Goal: Task Accomplishment & Management: Use online tool/utility

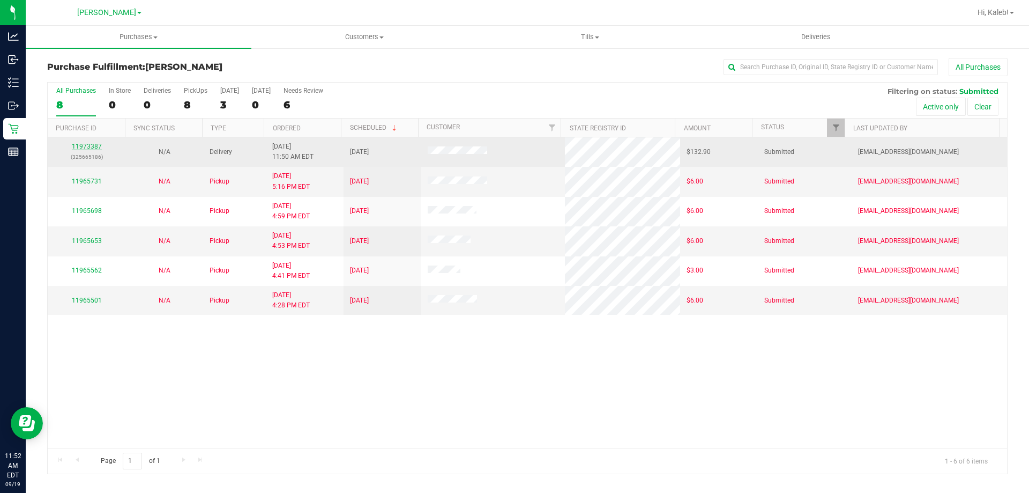
click at [87, 150] on link "11973387" at bounding box center [87, 147] width 30 height 8
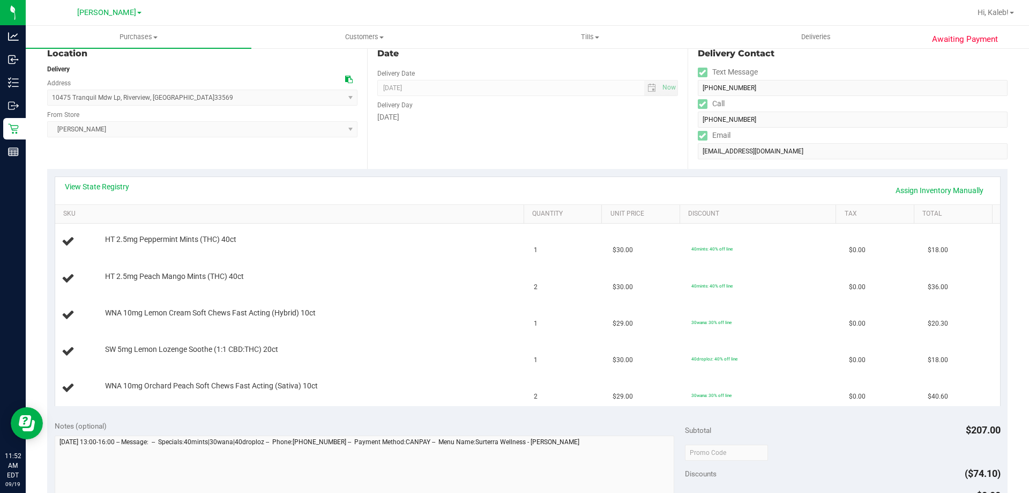
scroll to position [161, 0]
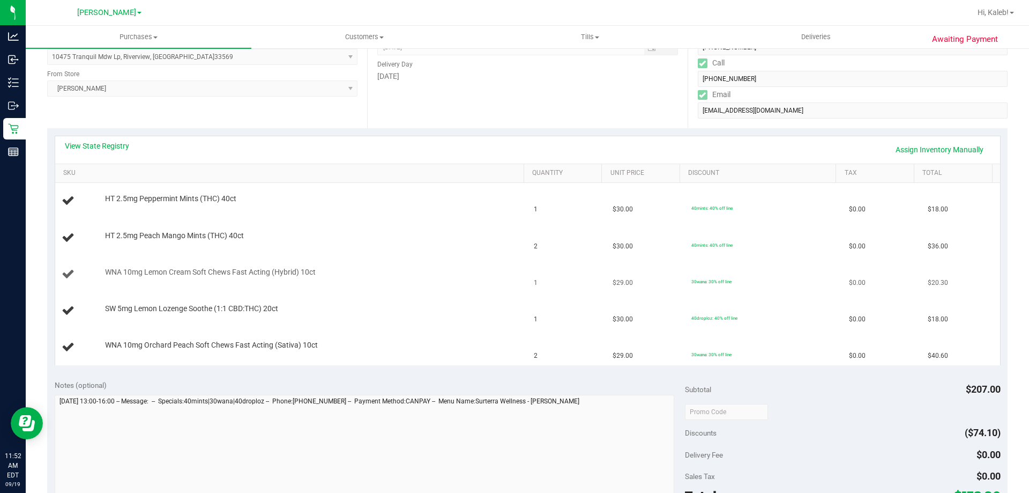
click at [374, 287] on td "WNA 10mg Lemon Cream Soft Chews Fast Acting (Hybrid) 10ct" at bounding box center [291, 274] width 473 height 36
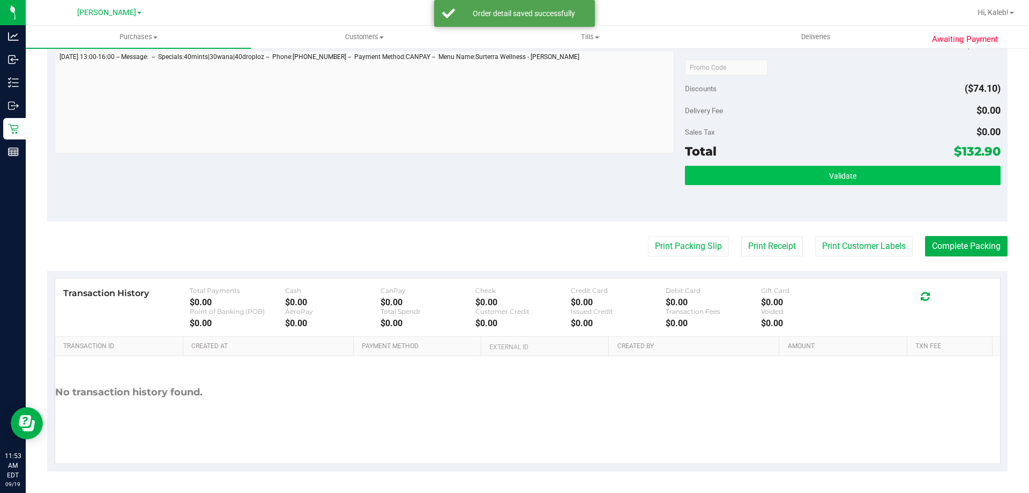
scroll to position [619, 0]
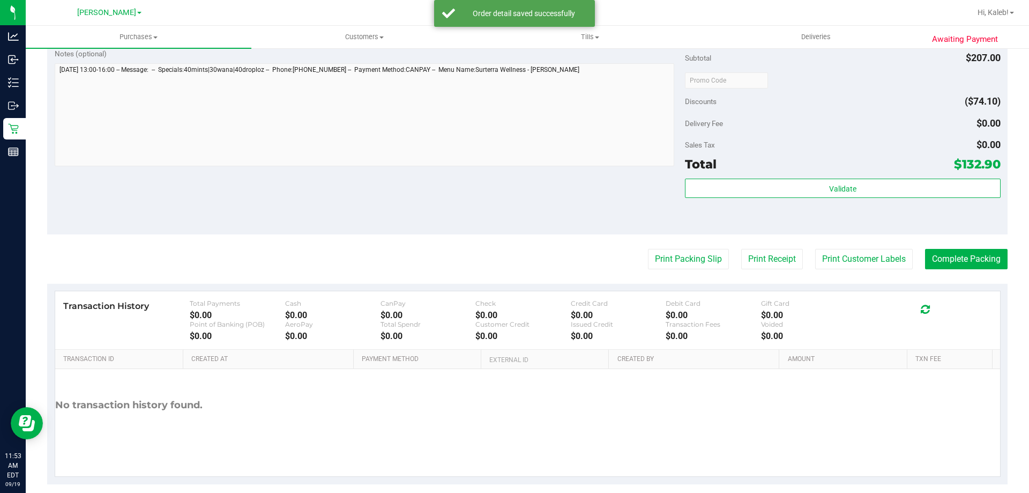
click at [842, 206] on div "Validate" at bounding box center [842, 203] width 315 height 48
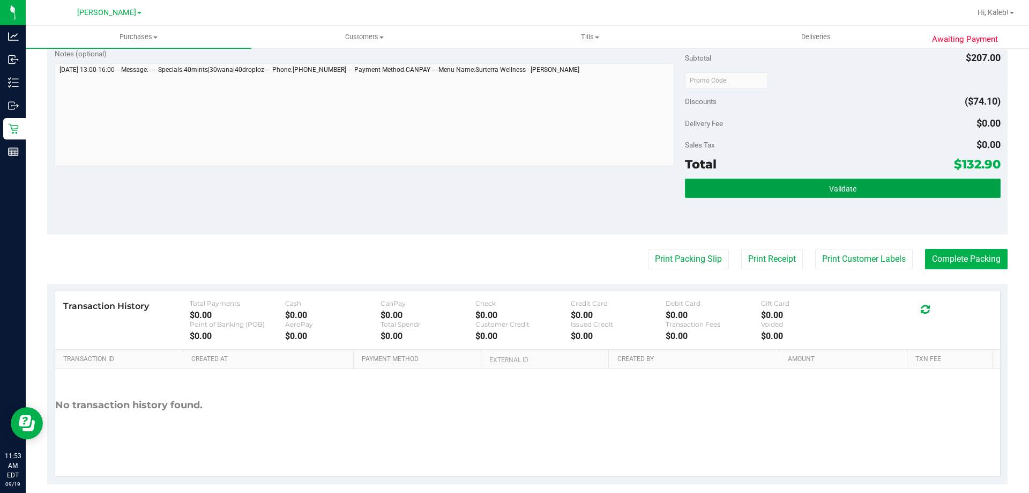
click at [841, 189] on span "Validate" at bounding box center [842, 188] width 27 height 9
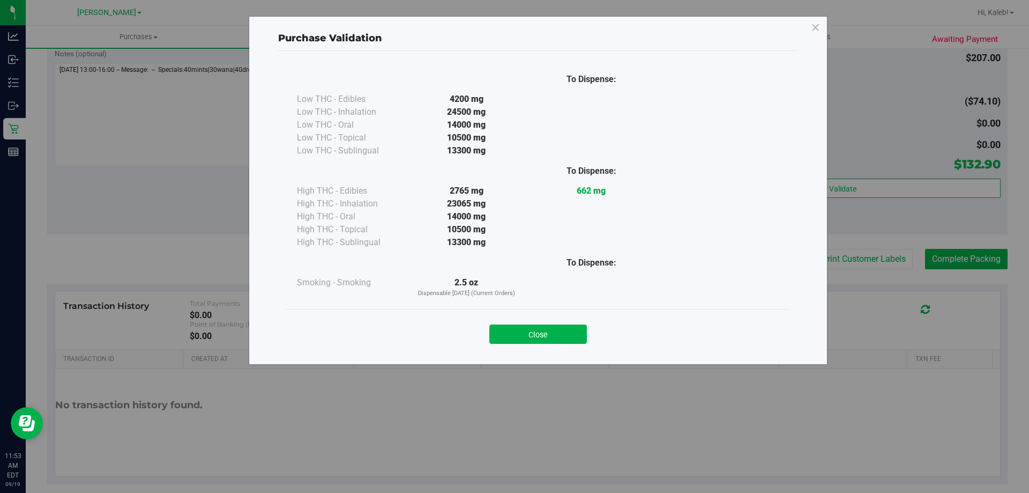
click at [557, 346] on div "Close" at bounding box center [538, 330] width 504 height 43
click at [557, 325] on button "Close" at bounding box center [538, 333] width 98 height 19
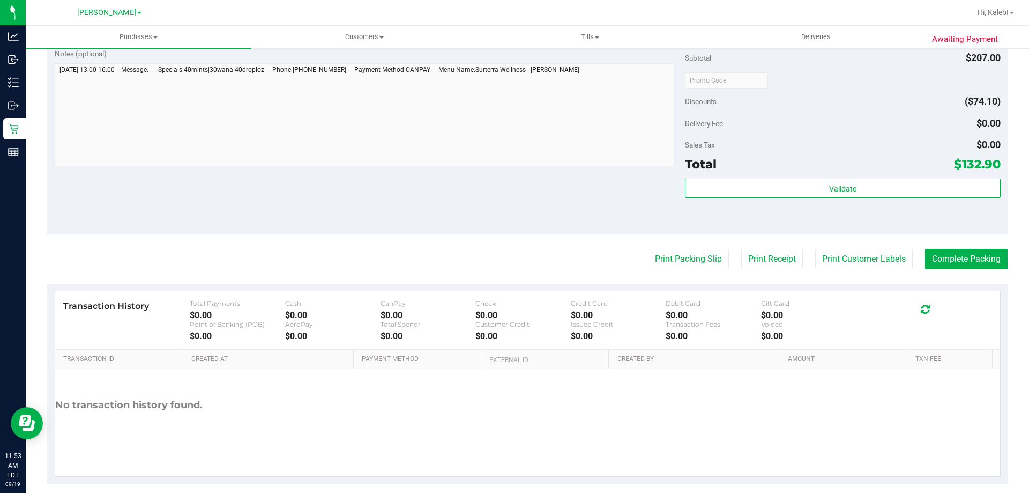
drag, startPoint x: 655, startPoint y: 240, endPoint x: 658, endPoint y: 252, distance: 12.2
click at [658, 252] on button "Print Packing Slip" at bounding box center [688, 259] width 81 height 20
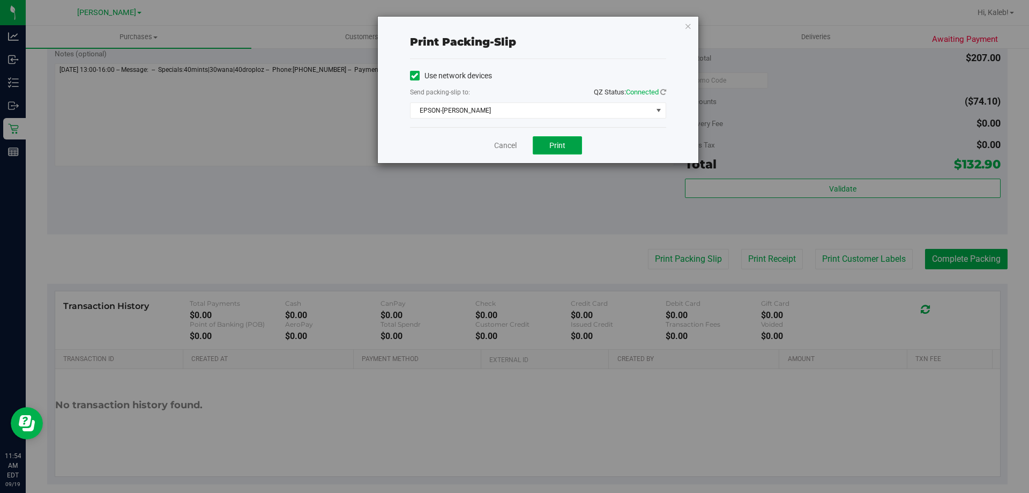
click at [568, 147] on button "Print" at bounding box center [557, 145] width 49 height 18
click at [545, 79] on div "Use network devices" at bounding box center [538, 76] width 256 height 16
click at [571, 138] on button "Print" at bounding box center [557, 145] width 49 height 18
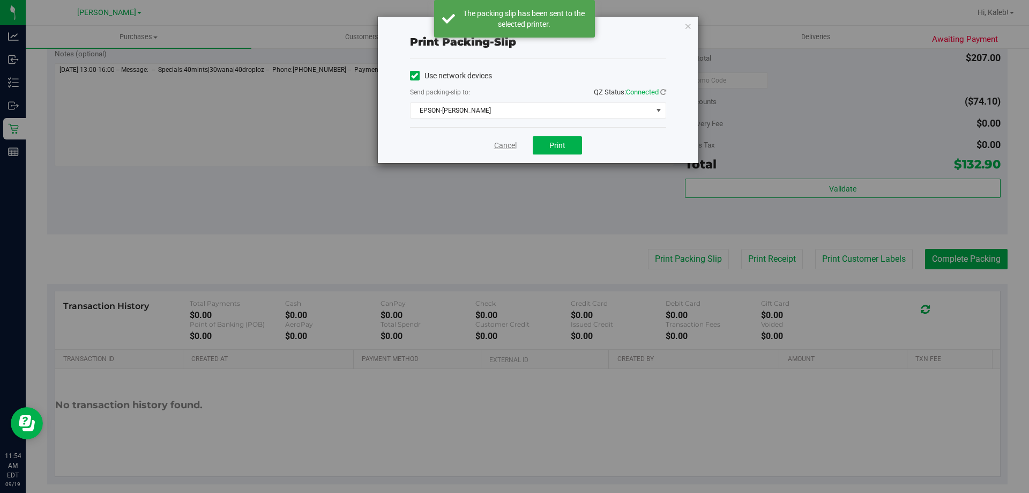
click at [497, 146] on link "Cancel" at bounding box center [505, 145] width 23 height 11
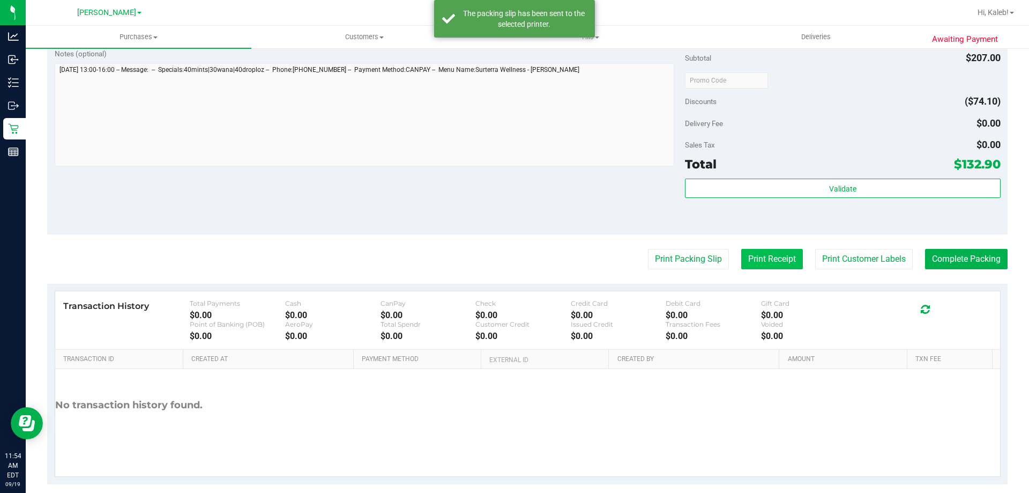
click at [747, 254] on button "Print Receipt" at bounding box center [772, 259] width 62 height 20
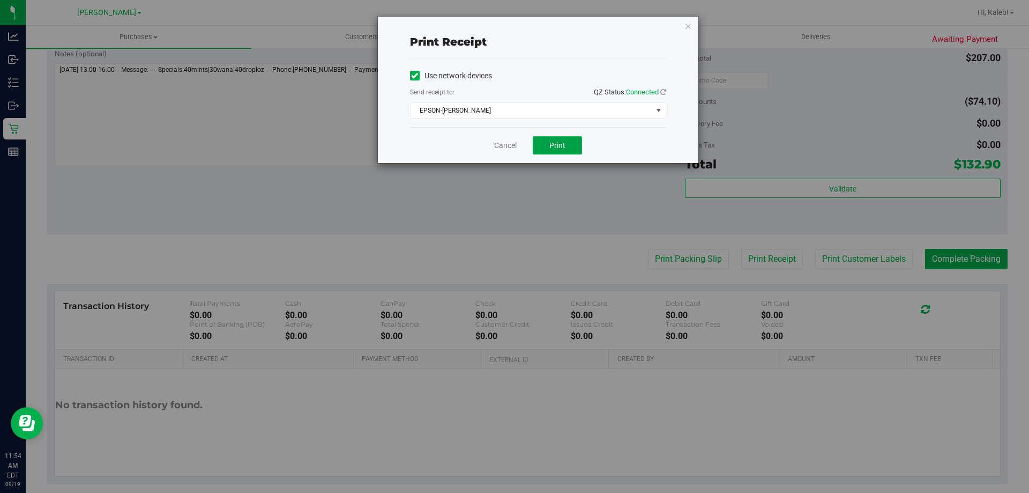
click at [552, 147] on span "Print" at bounding box center [557, 145] width 16 height 9
click at [499, 145] on link "Cancel" at bounding box center [505, 145] width 23 height 11
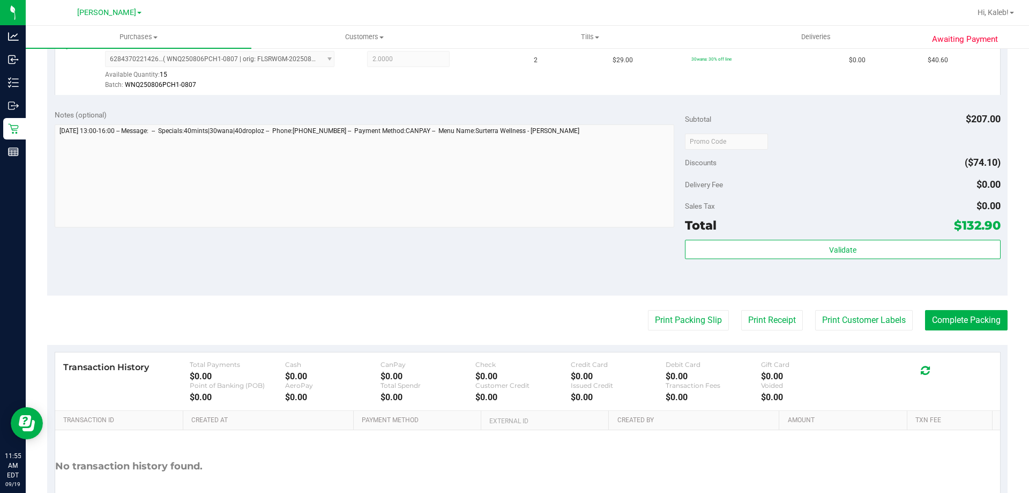
scroll to position [632, 0]
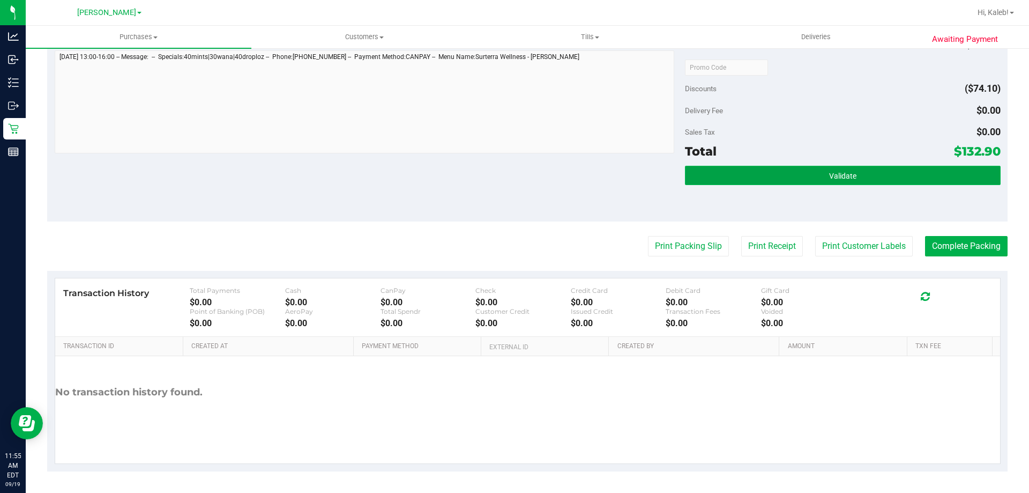
click at [725, 167] on button "Validate" at bounding box center [842, 175] width 315 height 19
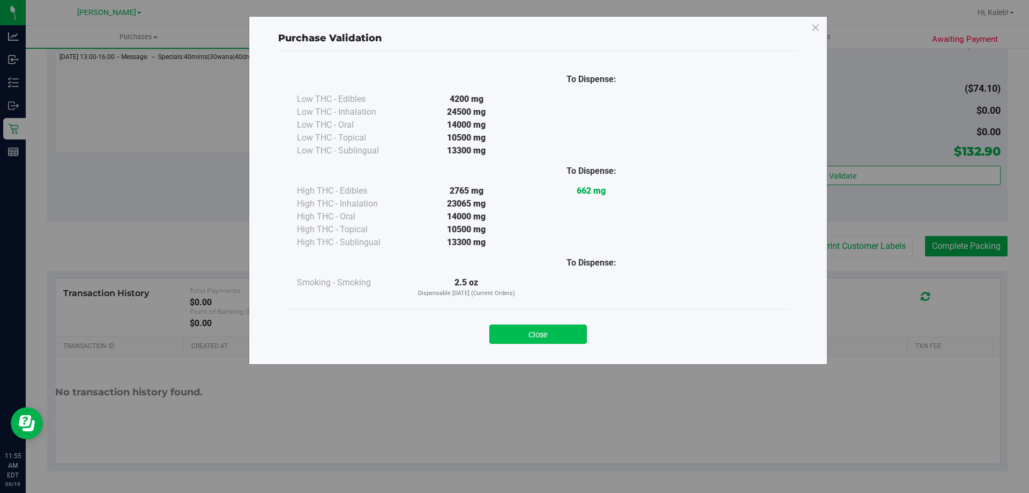
click at [510, 331] on button "Close" at bounding box center [538, 333] width 98 height 19
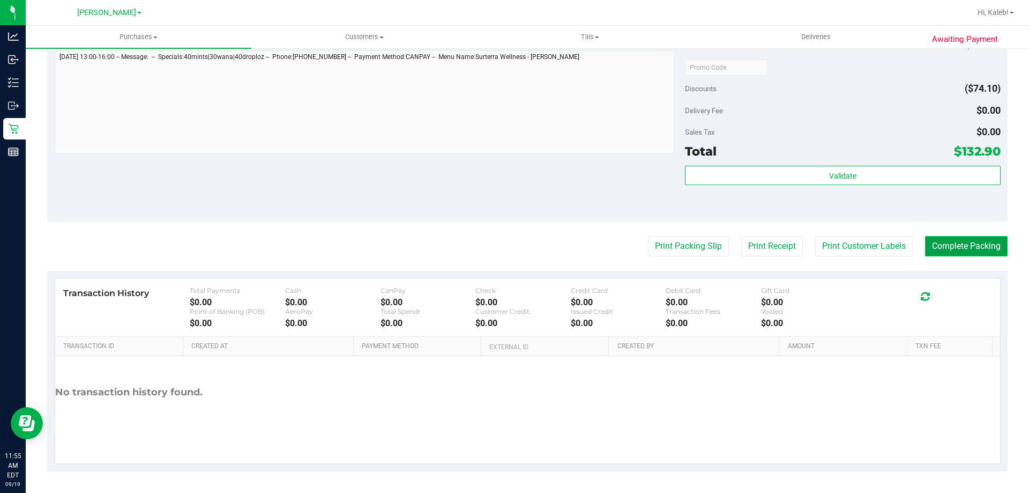
click at [931, 239] on button "Complete Packing" at bounding box center [966, 246] width 83 height 20
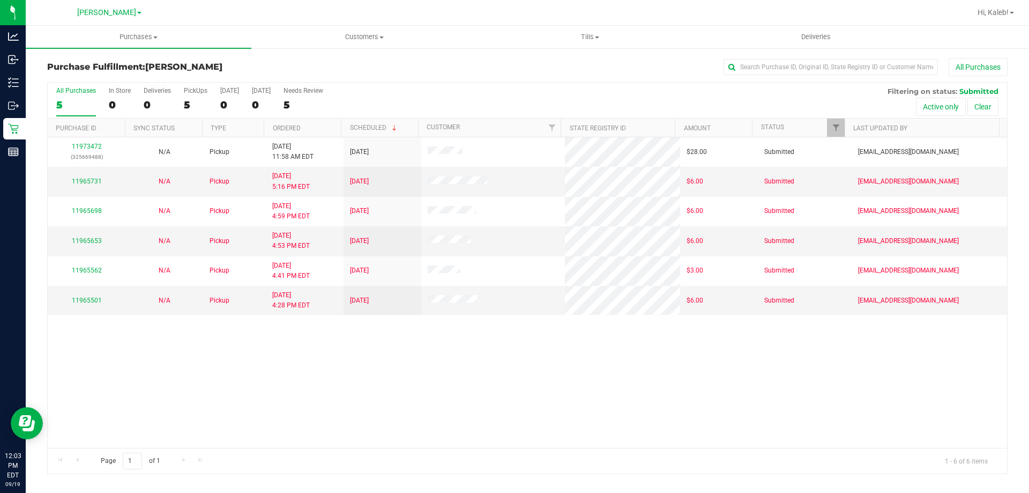
click at [163, 382] on div "11973472 (325669488) N/A Pickup 9/19/2025 11:58 AM EDT 9/19/2025 $28.00 Submitt…" at bounding box center [528, 292] width 960 height 310
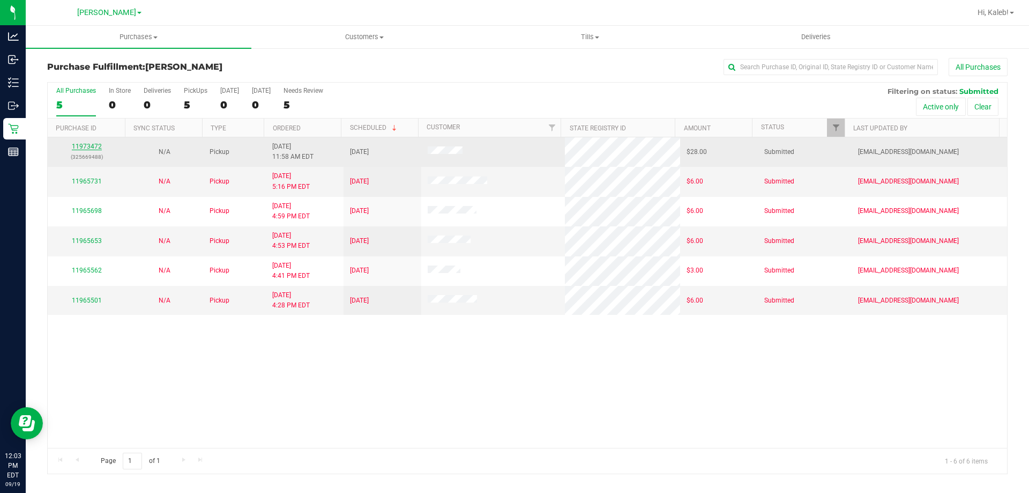
click at [81, 143] on link "11973472" at bounding box center [87, 147] width 30 height 8
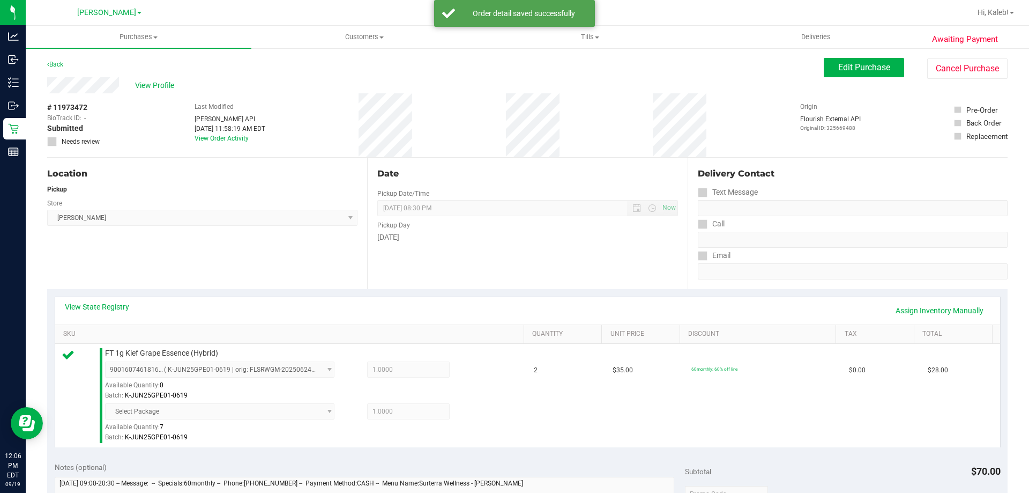
scroll to position [426, 0]
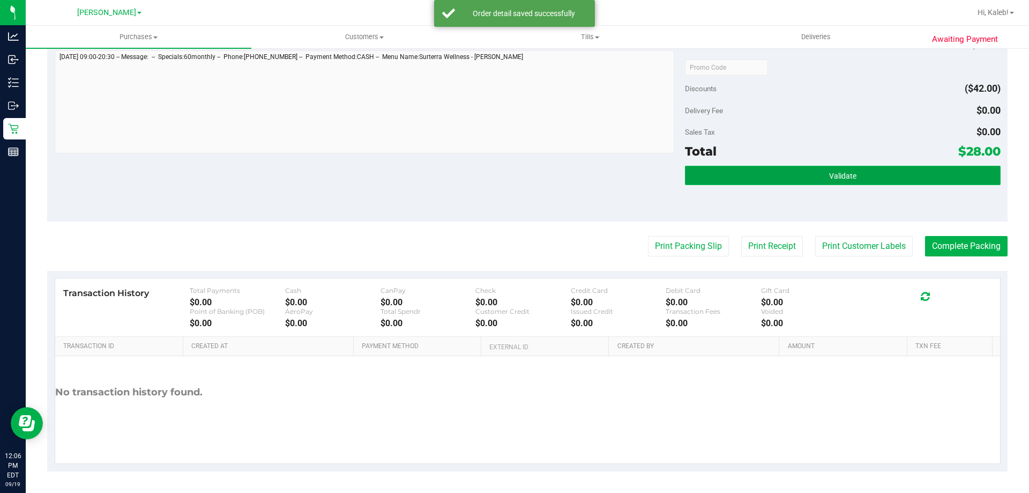
click at [835, 174] on span "Validate" at bounding box center [842, 176] width 27 height 9
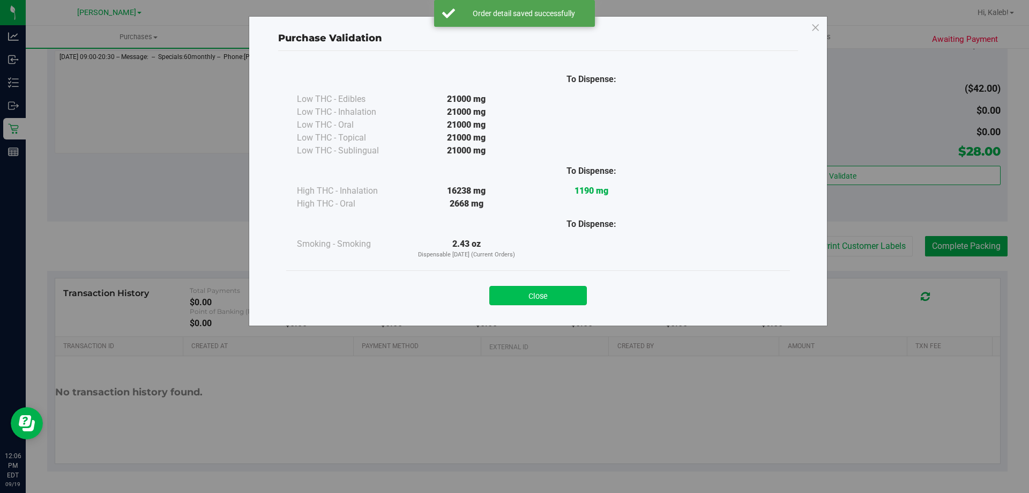
click at [565, 288] on button "Close" at bounding box center [538, 295] width 98 height 19
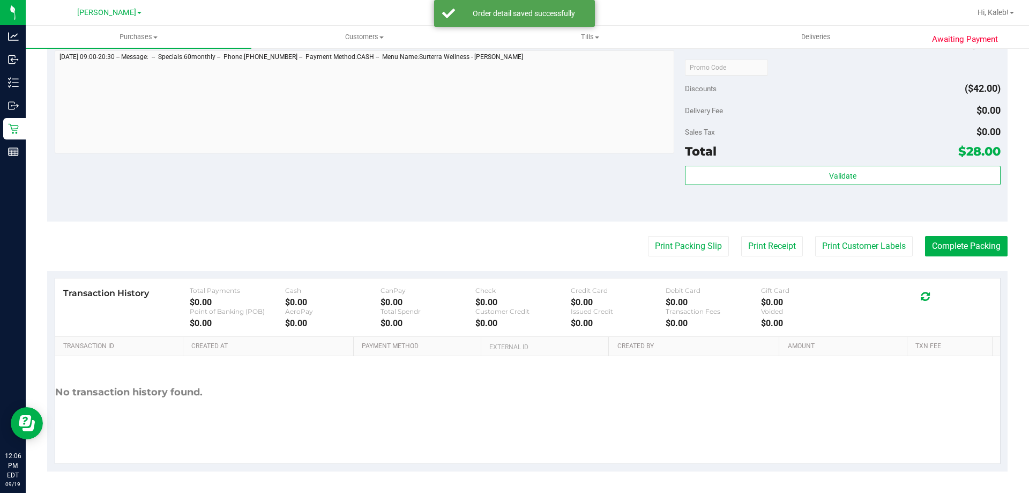
click at [706, 260] on purchase-details "Back Edit Purchase Cancel Purchase View Profile # 11973472 BioTrack ID: - Submi…" at bounding box center [527, 51] width 961 height 839
click at [700, 250] on button "Print Packing Slip" at bounding box center [688, 246] width 81 height 20
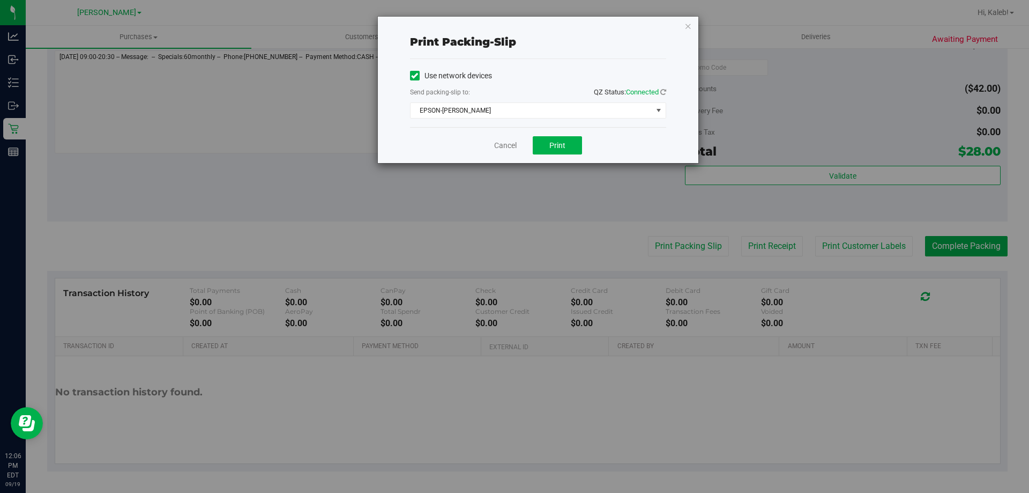
drag, startPoint x: 541, startPoint y: 133, endPoint x: 541, endPoint y: 159, distance: 25.7
click at [541, 135] on div "Cancel Print" at bounding box center [538, 145] width 256 height 36
click at [541, 159] on div "Cancel Print" at bounding box center [538, 145] width 256 height 36
click at [545, 154] on button "Print" at bounding box center [557, 145] width 49 height 18
click at [507, 143] on link "Cancel" at bounding box center [505, 145] width 23 height 11
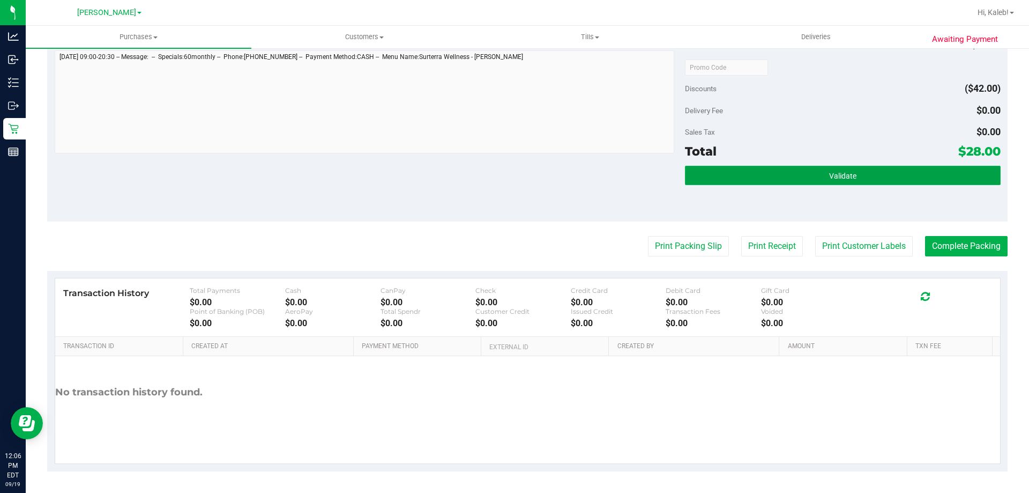
click at [750, 179] on button "Validate" at bounding box center [842, 175] width 315 height 19
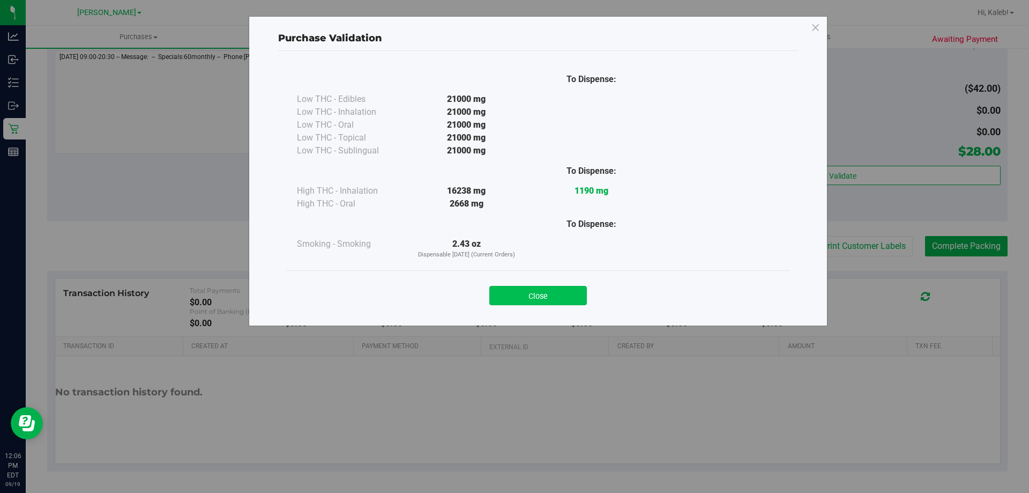
click at [525, 299] on button "Close" at bounding box center [538, 295] width 98 height 19
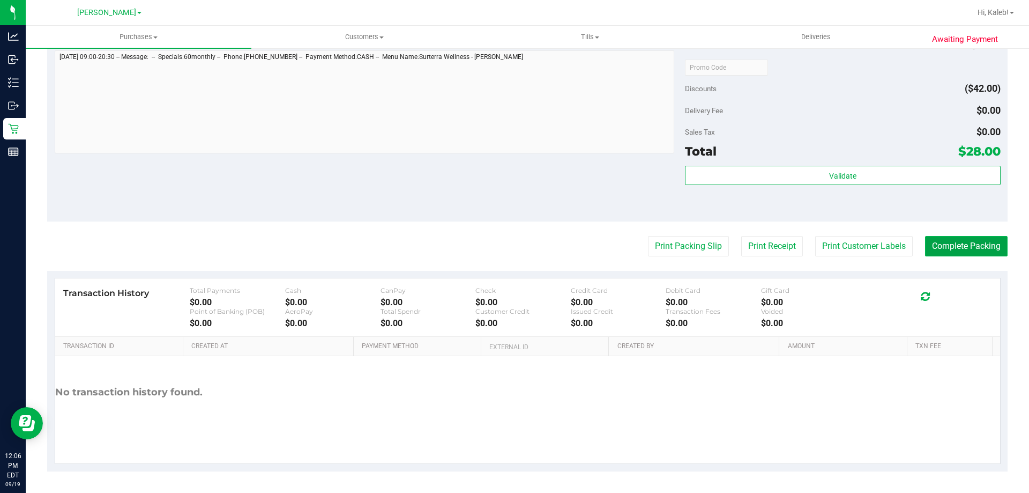
click at [938, 236] on button "Complete Packing" at bounding box center [966, 246] width 83 height 20
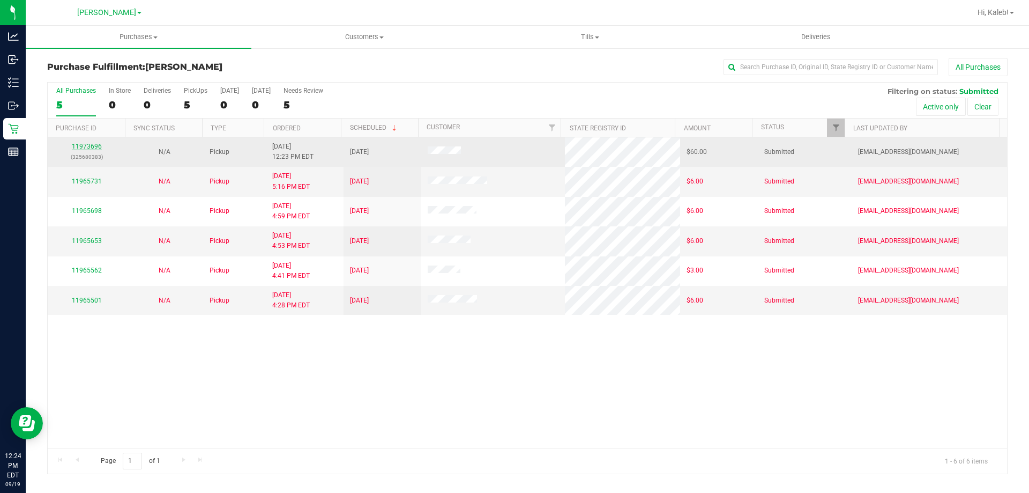
click at [91, 145] on link "11973696" at bounding box center [87, 147] width 30 height 8
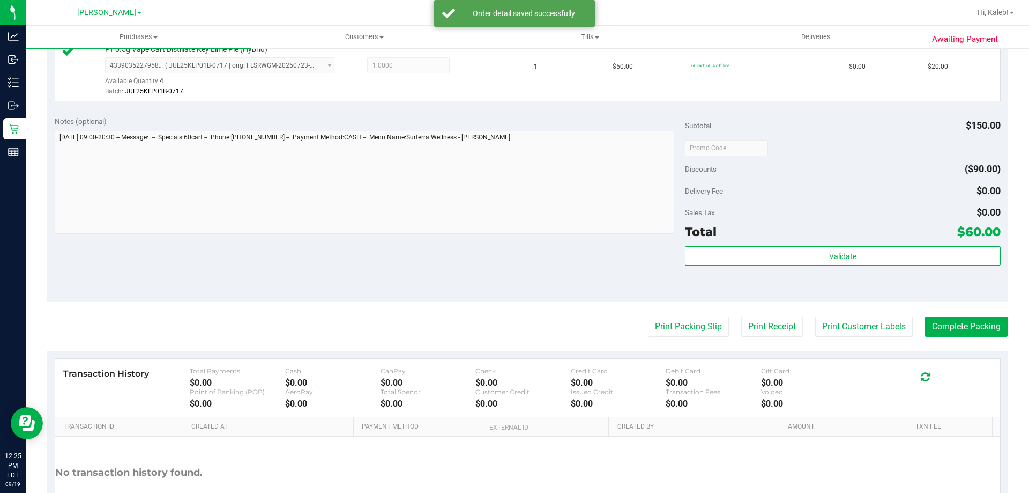
scroll to position [429, 0]
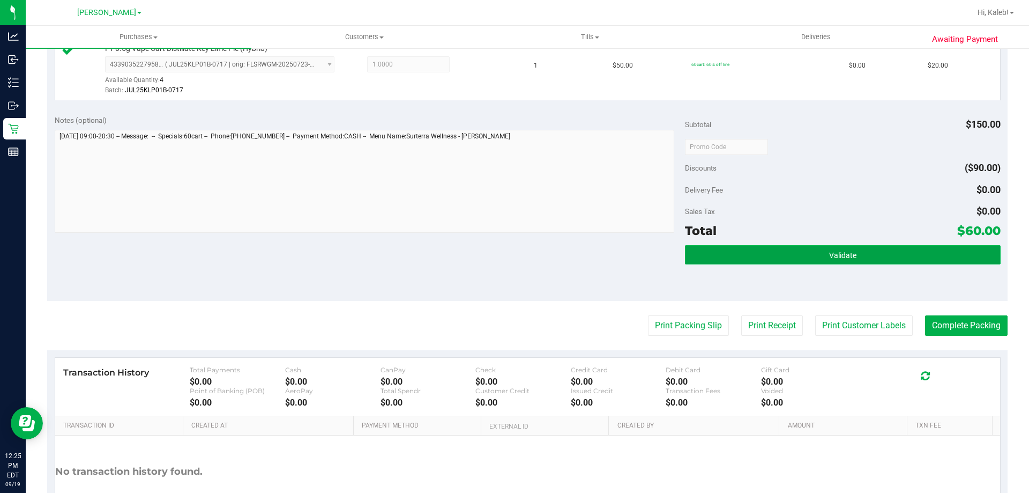
click at [870, 252] on button "Validate" at bounding box center [842, 254] width 315 height 19
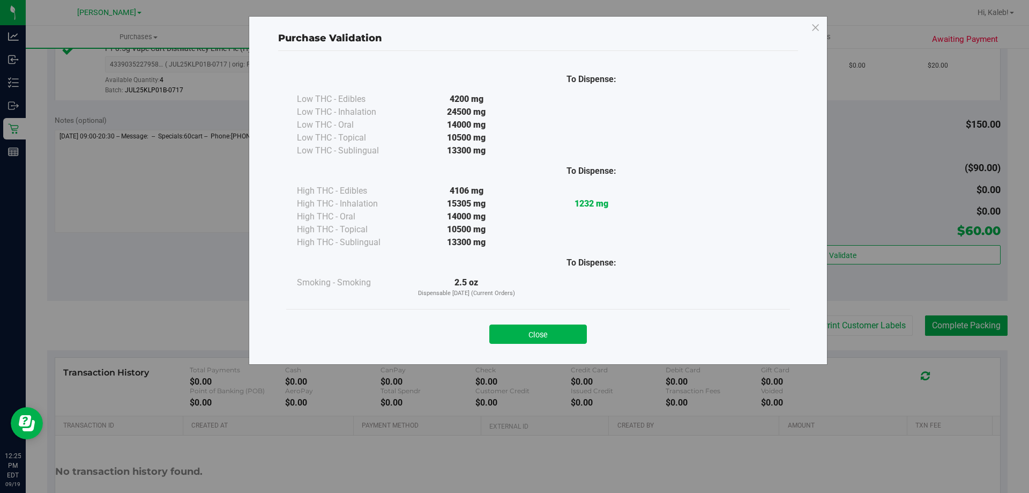
click at [557, 345] on div "Close" at bounding box center [538, 330] width 504 height 43
click at [582, 333] on button "Close" at bounding box center [538, 333] width 98 height 19
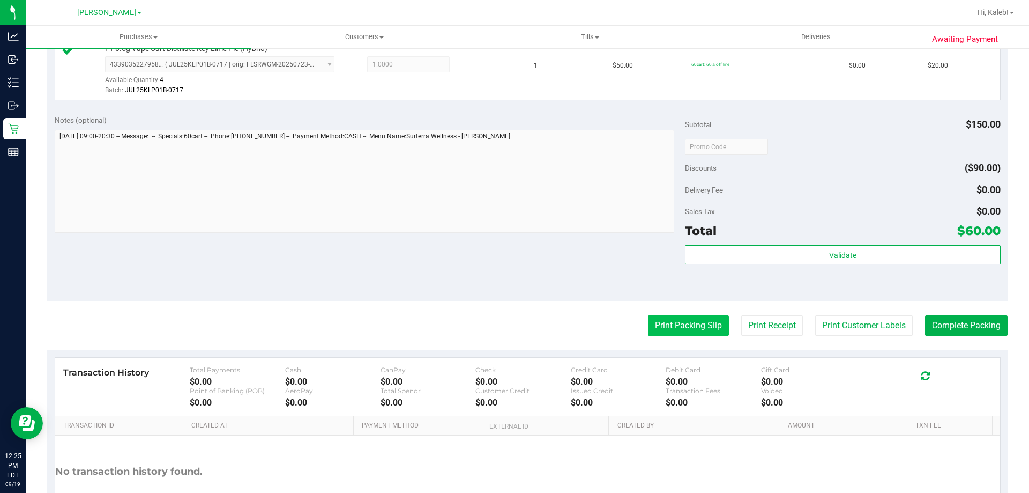
click at [664, 326] on button "Print Packing Slip" at bounding box center [688, 325] width 81 height 20
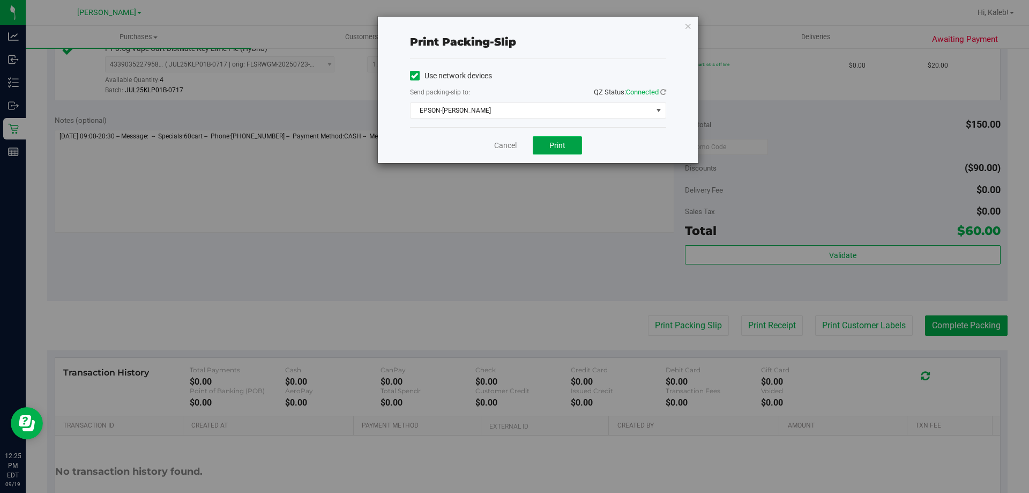
click at [565, 138] on button "Print" at bounding box center [557, 145] width 49 height 18
click at [564, 71] on div "Use network devices" at bounding box center [538, 76] width 256 height 16
click at [500, 142] on link "Cancel" at bounding box center [505, 145] width 23 height 11
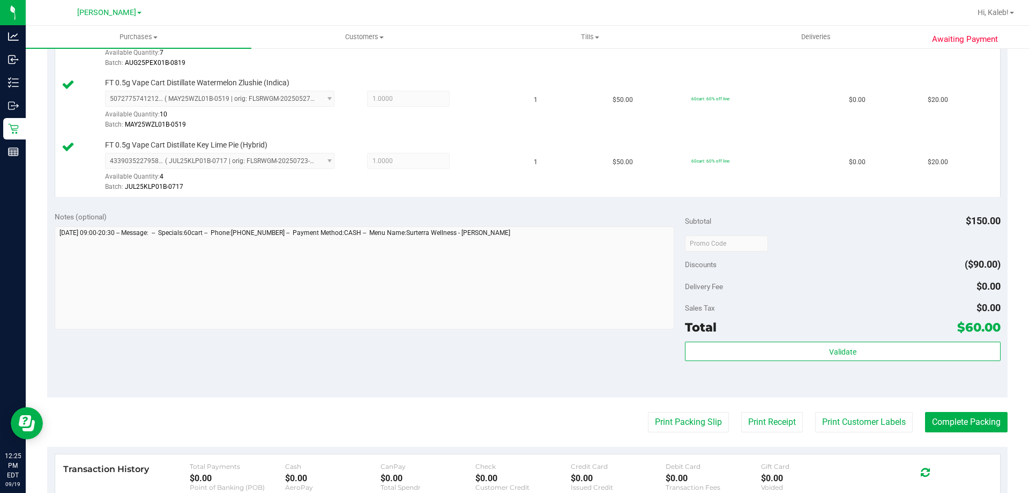
scroll to position [508, 0]
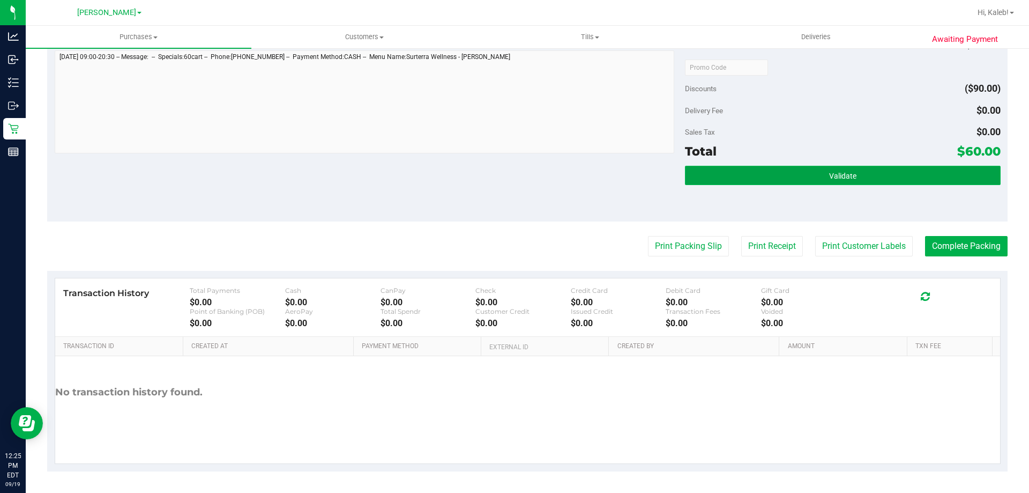
click at [761, 166] on button "Validate" at bounding box center [842, 175] width 315 height 19
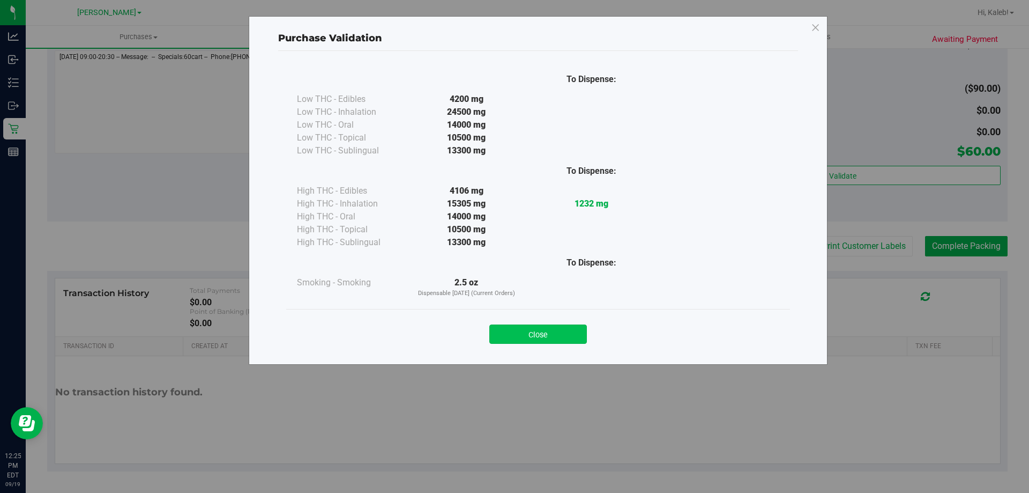
click at [528, 325] on button "Close" at bounding box center [538, 333] width 98 height 19
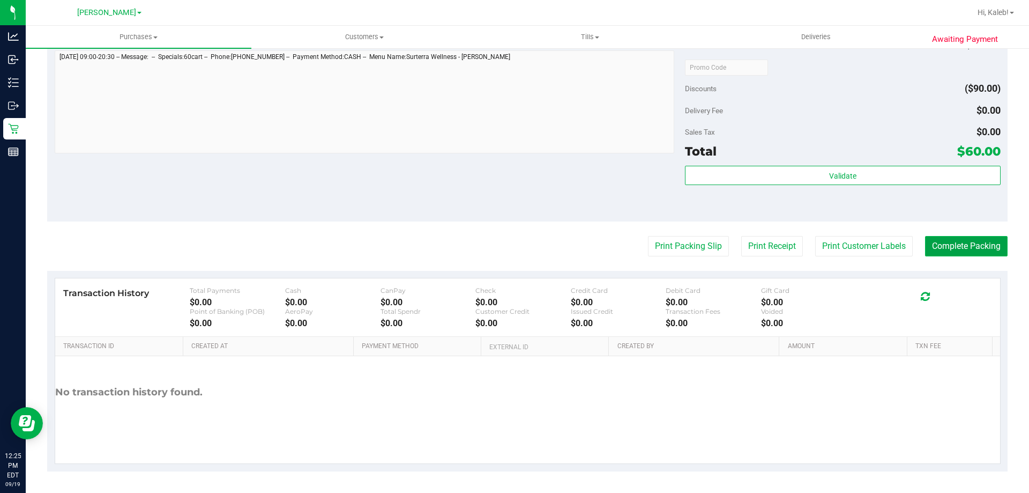
click at [948, 245] on button "Complete Packing" at bounding box center [966, 246] width 83 height 20
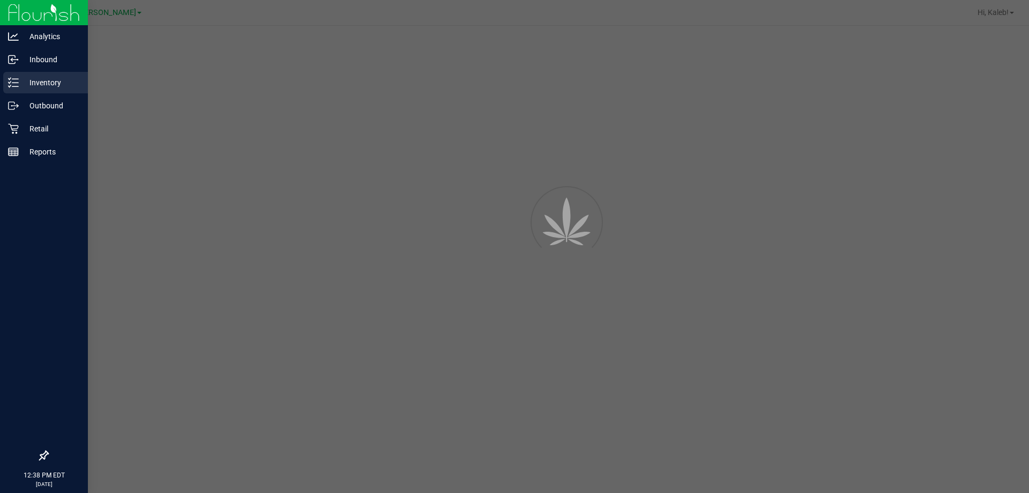
click at [6, 83] on div "Inventory" at bounding box center [45, 82] width 85 height 21
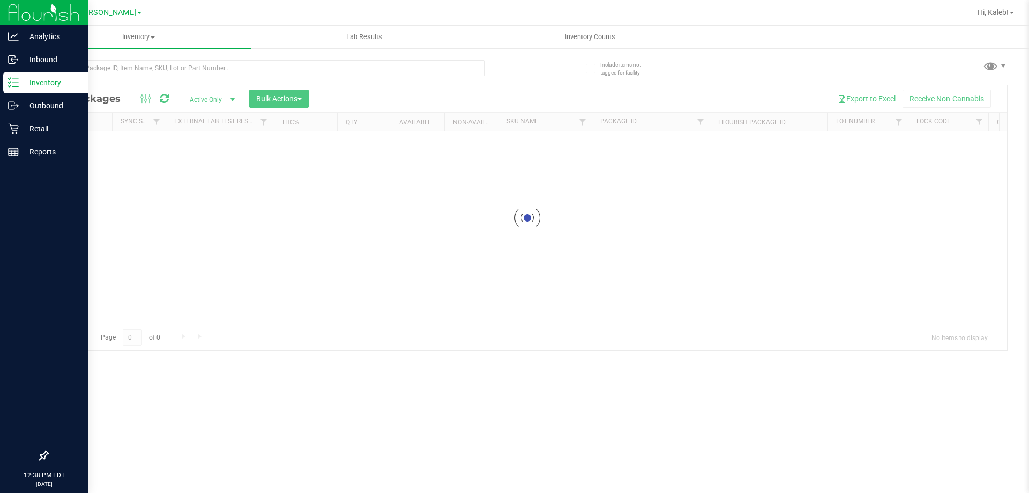
click at [6, 83] on div "Inventory" at bounding box center [45, 82] width 85 height 21
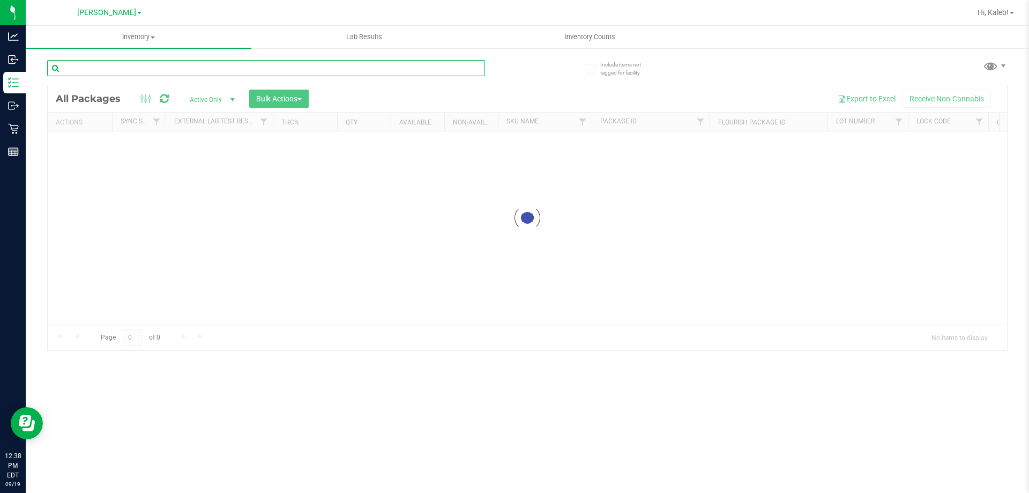
click at [237, 72] on input "text" at bounding box center [266, 68] width 438 height 16
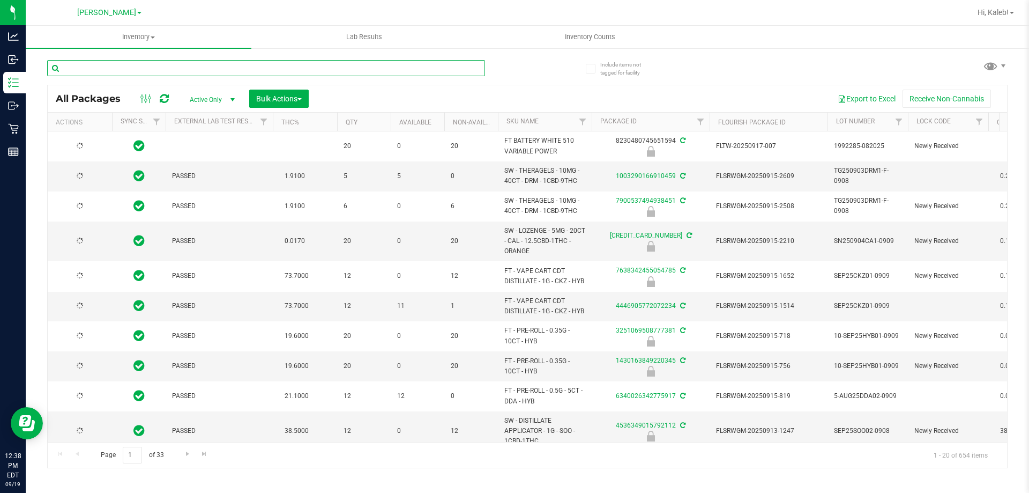
click at [237, 72] on input "text" at bounding box center [266, 68] width 438 height 16
type input "[DATE]"
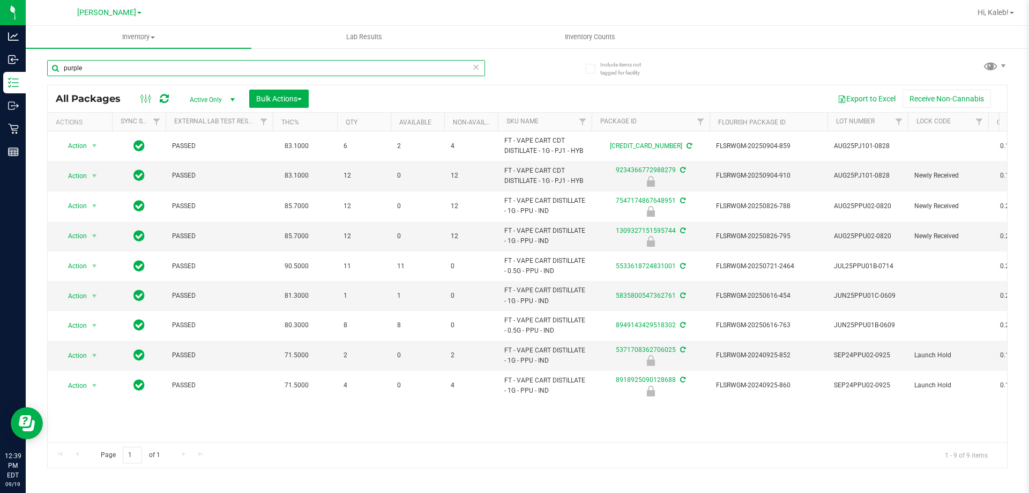
type input "purple"
